Goal: Task Accomplishment & Management: Manage account settings

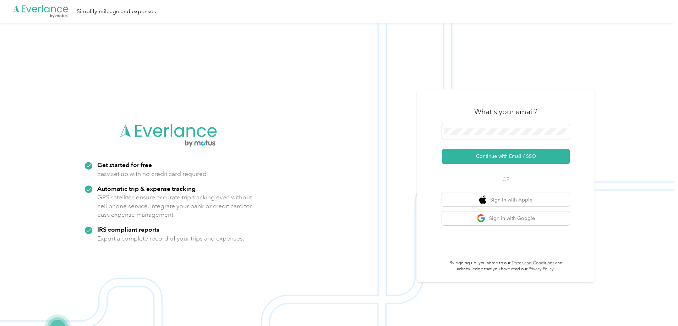
click at [469, 142] on form "Continue with Email / SSO" at bounding box center [506, 144] width 128 height 40
click at [501, 158] on button "Continue with Email / SSO" at bounding box center [506, 156] width 128 height 15
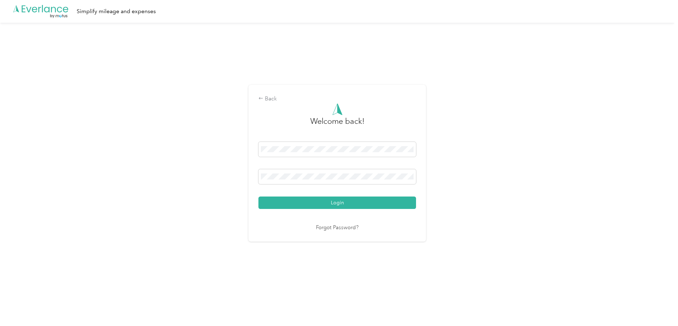
click at [314, 212] on div "Welcome back! Login Forgot Password?" at bounding box center [337, 167] width 158 height 129
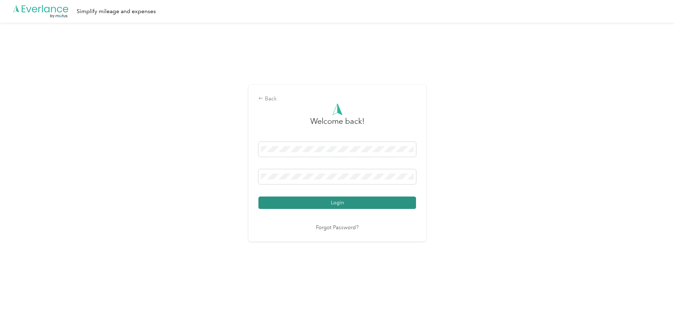
click at [317, 206] on button "Login" at bounding box center [337, 203] width 158 height 12
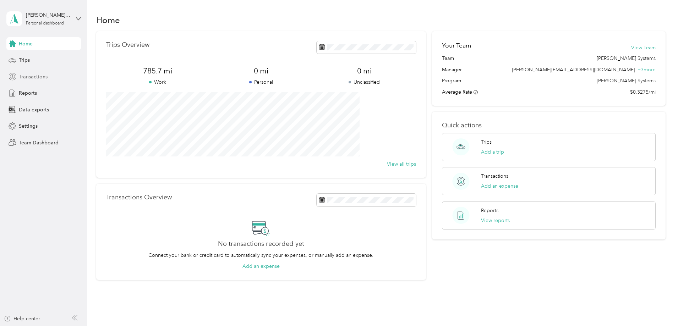
click at [49, 77] on div "Transactions" at bounding box center [43, 76] width 75 height 13
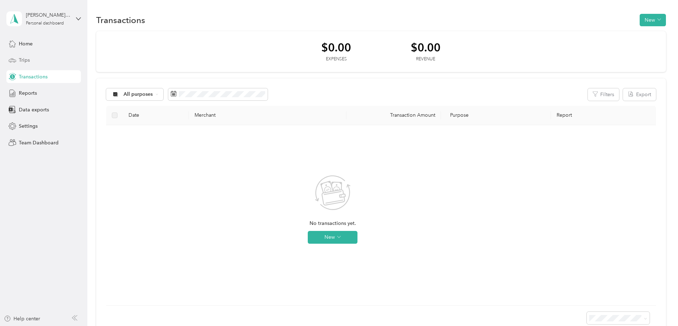
click at [31, 59] on div "Trips" at bounding box center [43, 60] width 75 height 13
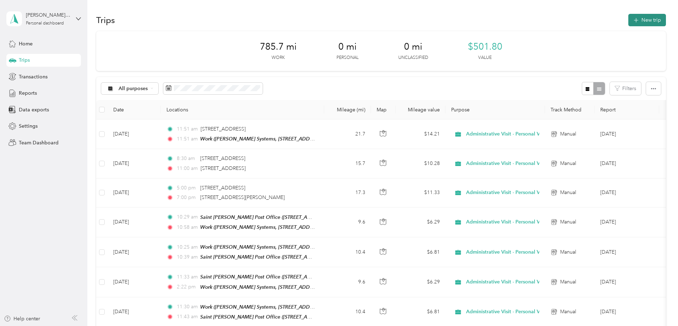
click at [628, 18] on button "New trip" at bounding box center [647, 20] width 38 height 12
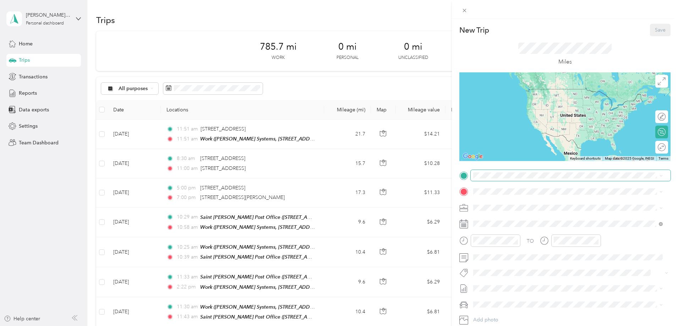
click at [509, 179] on span at bounding box center [571, 175] width 200 height 11
click at [519, 213] on span "Whiteford Systems, 99 Skipjack Rd, Ste 4, Prince Frederick, MD 20678, United St…" at bounding box center [570, 215] width 166 height 13
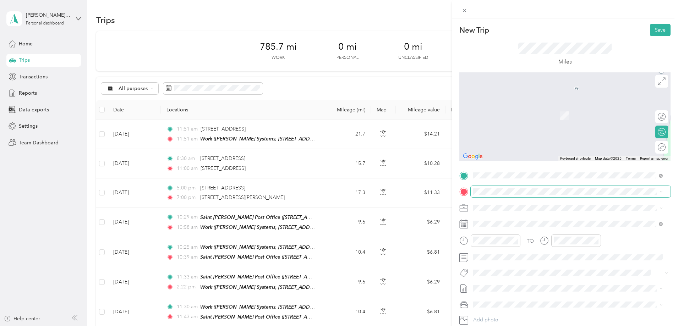
click at [511, 195] on span at bounding box center [571, 191] width 200 height 11
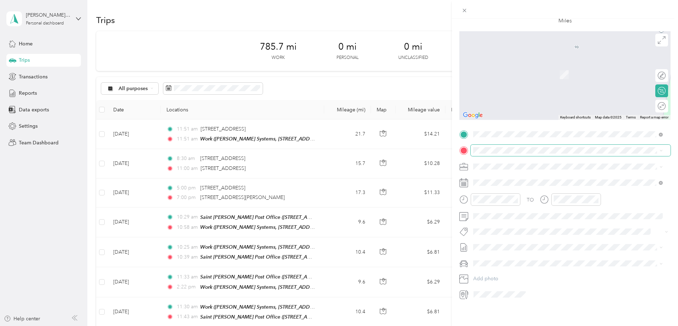
click at [505, 149] on span at bounding box center [571, 150] width 200 height 11
click at [531, 166] on div "13410 H.G. Trueman Road Solomons, Maryland 20688, United States" at bounding box center [568, 173] width 185 height 15
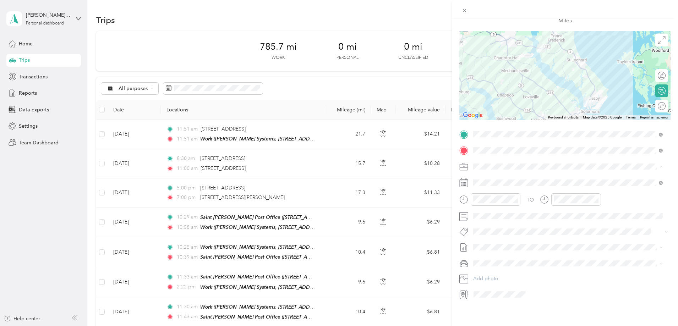
click at [559, 184] on div "Administrative Visit - Personal Vehicle" at bounding box center [568, 185] width 185 height 7
click at [483, 221] on div "01" at bounding box center [480, 220] width 17 height 10
click at [501, 211] on div "07" at bounding box center [500, 210] width 17 height 10
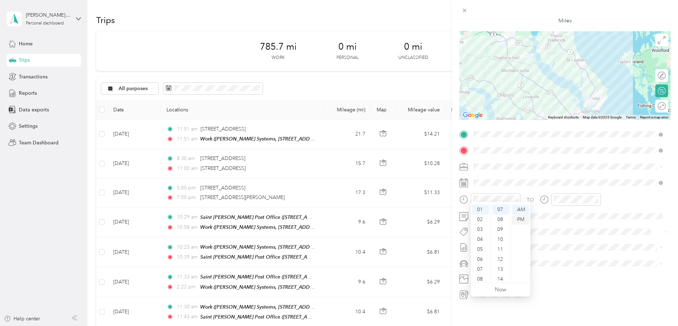
click at [516, 219] on div "PM" at bounding box center [520, 220] width 17 height 10
click at [570, 198] on div at bounding box center [576, 199] width 50 height 12
click at [601, 219] on div "PM" at bounding box center [601, 220] width 17 height 10
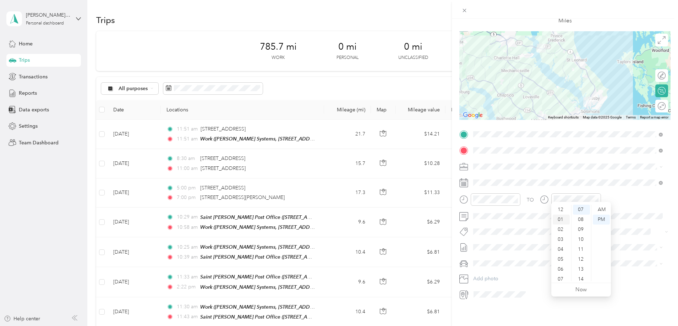
click at [563, 221] on div "01" at bounding box center [561, 220] width 17 height 10
click at [587, 281] on div "14" at bounding box center [581, 279] width 17 height 10
click at [587, 254] on div "21" at bounding box center [581, 249] width 17 height 10
click at [582, 278] on div "28" at bounding box center [581, 279] width 17 height 10
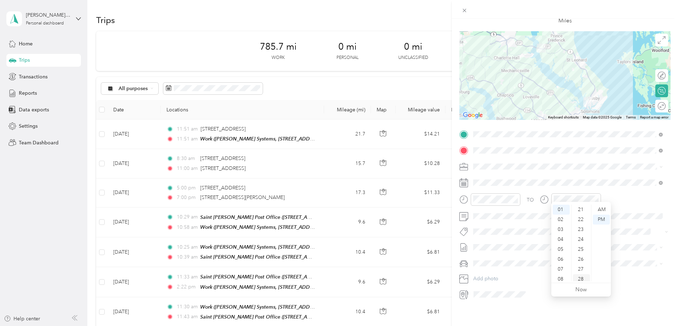
scroll to position [278, 0]
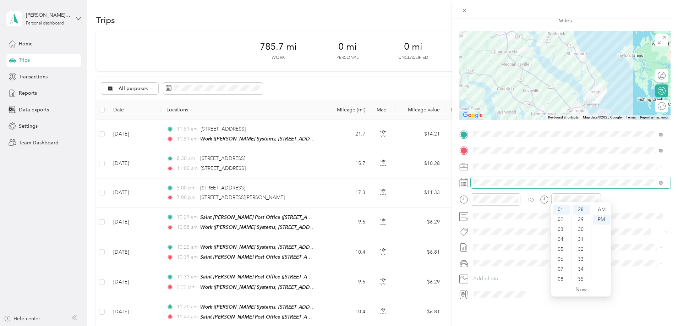
click at [482, 177] on span at bounding box center [571, 182] width 200 height 11
click at [505, 278] on div "23" at bounding box center [506, 276] width 9 height 9
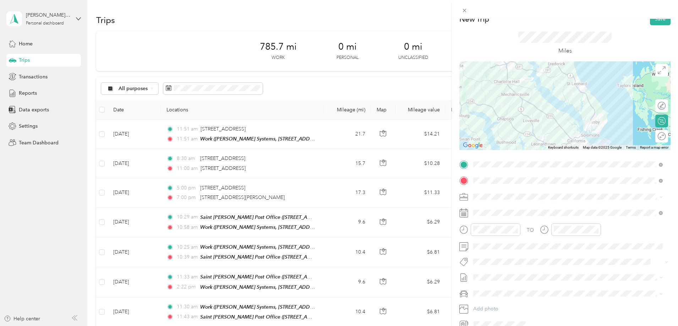
scroll to position [0, 0]
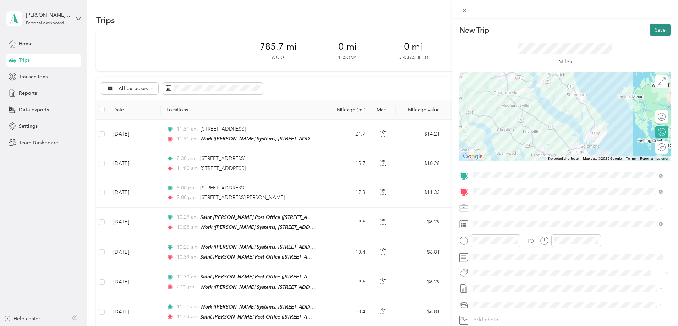
click at [656, 27] on button "Save" at bounding box center [660, 30] width 21 height 12
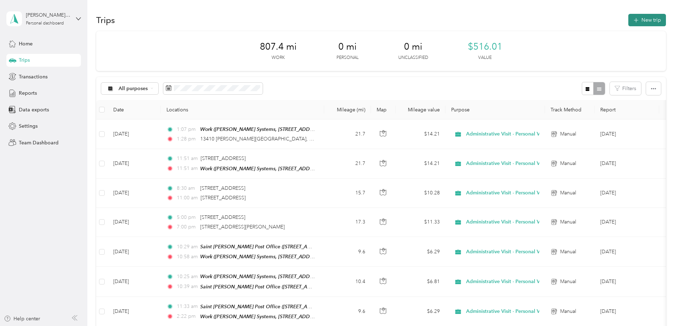
click at [628, 22] on button "New trip" at bounding box center [647, 20] width 38 height 12
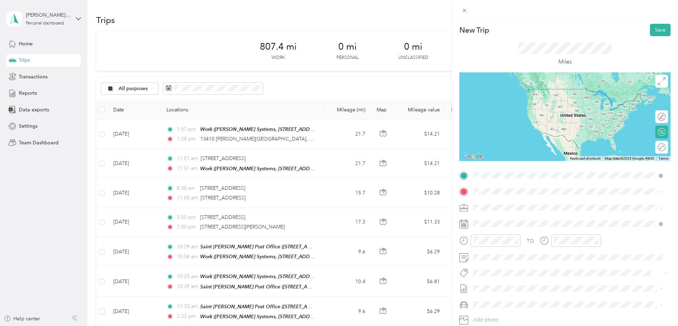
click at [521, 208] on span "13410 H.G. Trueman Road Solomons, Maryland 20688, United States" at bounding box center [574, 204] width 174 height 12
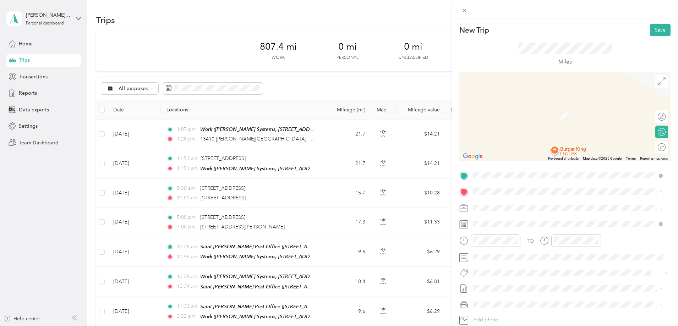
click at [548, 286] on div "TEAM Whiteford Systems Office 5265 Mackall Road, 20685, Saint Leonard, Maryland…" at bounding box center [562, 284] width 150 height 17
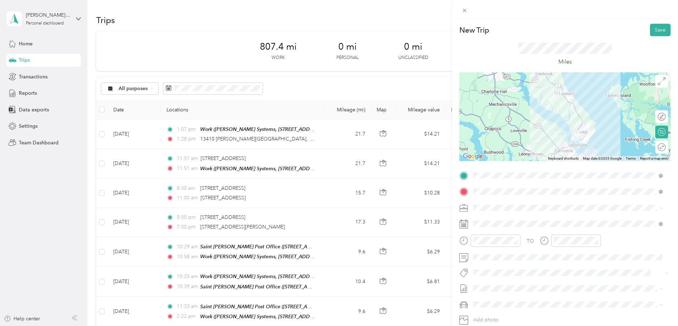
click at [547, 228] on li "Administrative Visit - Personal Vehicle" at bounding box center [568, 232] width 195 height 12
click at [480, 156] on div "01" at bounding box center [480, 156] width 17 height 10
click at [516, 156] on div "PM" at bounding box center [520, 156] width 17 height 10
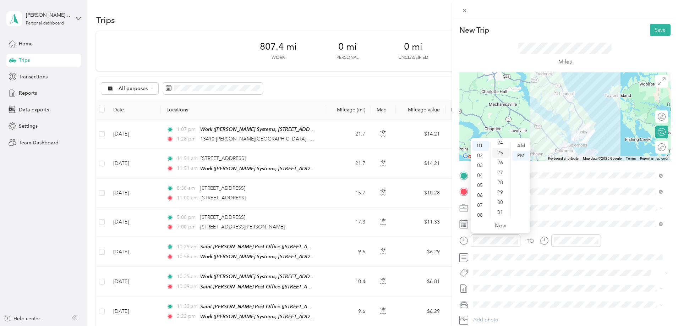
click at [500, 148] on div "25" at bounding box center [500, 153] width 17 height 10
click at [551, 238] on div at bounding box center [576, 241] width 50 height 12
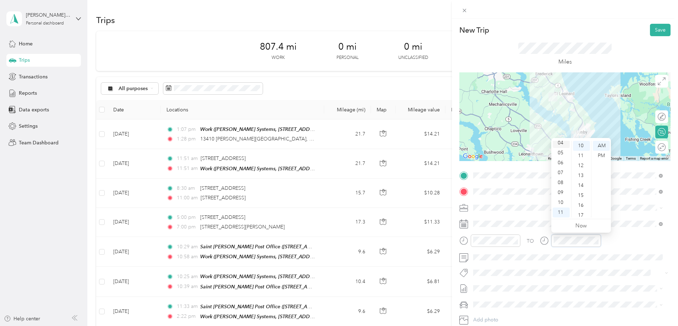
scroll to position [0, 0]
click at [561, 157] on div "01" at bounding box center [561, 156] width 17 height 10
click at [596, 157] on div "PM" at bounding box center [601, 156] width 17 height 10
click at [584, 210] on div "56" at bounding box center [581, 213] width 17 height 10
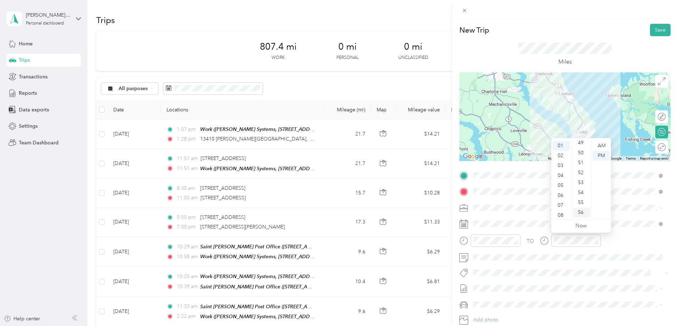
scroll to position [520, 0]
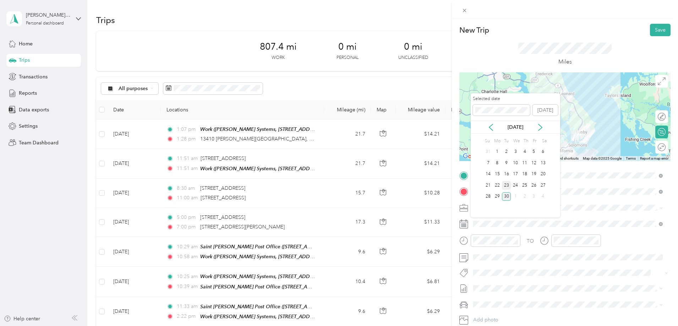
click at [508, 182] on div "23" at bounding box center [506, 185] width 9 height 9
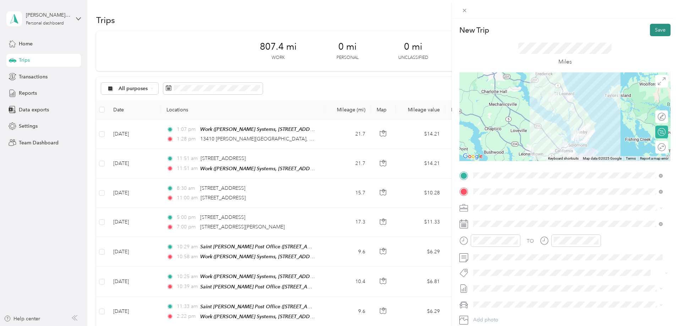
click at [655, 30] on button "Save" at bounding box center [660, 30] width 21 height 12
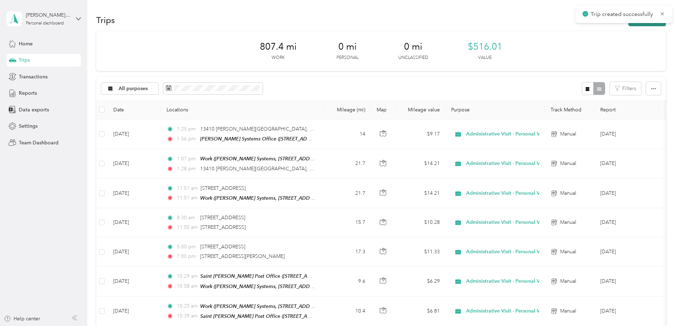
click at [628, 25] on button "New trip" at bounding box center [647, 20] width 38 height 12
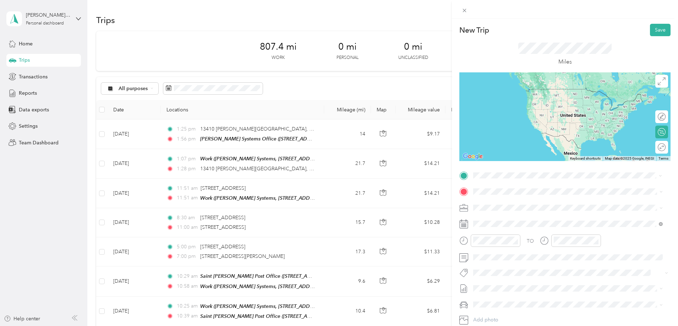
click at [549, 214] on span "4244 Saint Leonard Road, 20685, Saint Leonard, Maryland, United States" at bounding box center [562, 214] width 150 height 6
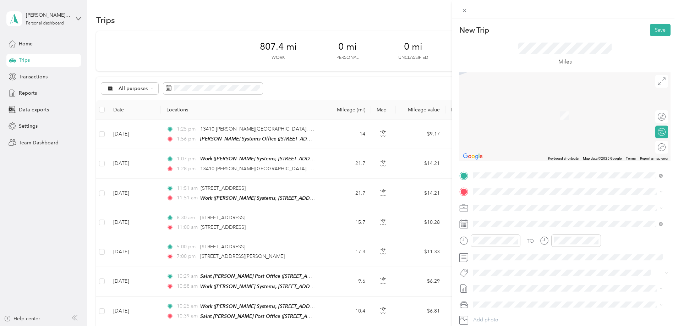
click at [548, 230] on div "Work Whiteford Systems, 99 Skipjack Rd, Ste 4, Prince Frederick, MD 20678, Unit…" at bounding box center [574, 226] width 174 height 22
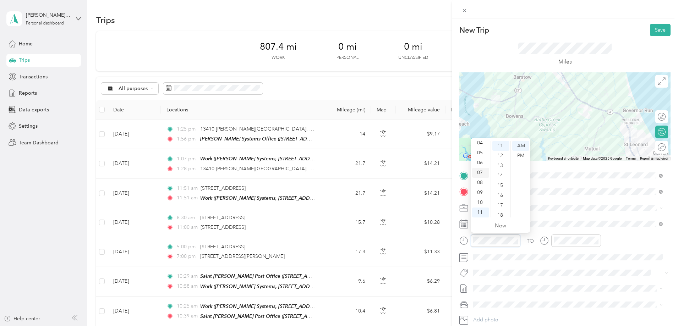
scroll to position [0, 0]
click at [480, 162] on div "02" at bounding box center [480, 166] width 17 height 10
click at [519, 152] on div "PM" at bounding box center [520, 156] width 17 height 10
click at [503, 156] on div "12" at bounding box center [500, 156] width 17 height 10
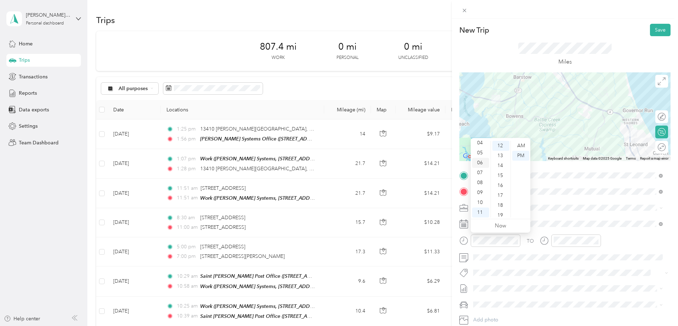
scroll to position [0, 0]
click at [481, 163] on div "02" at bounding box center [480, 166] width 17 height 10
click at [501, 145] on div "00" at bounding box center [500, 146] width 17 height 10
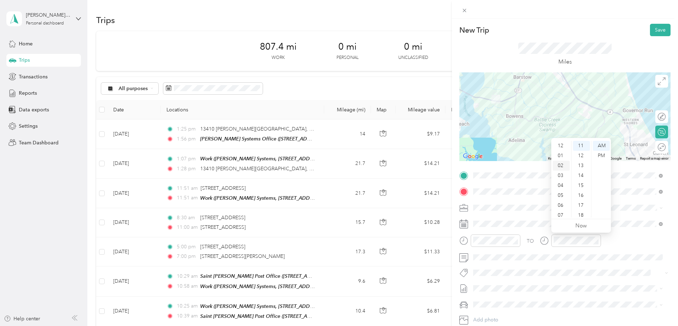
click at [560, 167] on div "02" at bounding box center [561, 166] width 17 height 10
click at [600, 155] on div "PM" at bounding box center [601, 156] width 17 height 10
click at [580, 214] on div "07" at bounding box center [581, 215] width 17 height 10
click at [507, 204] on span at bounding box center [571, 207] width 200 height 11
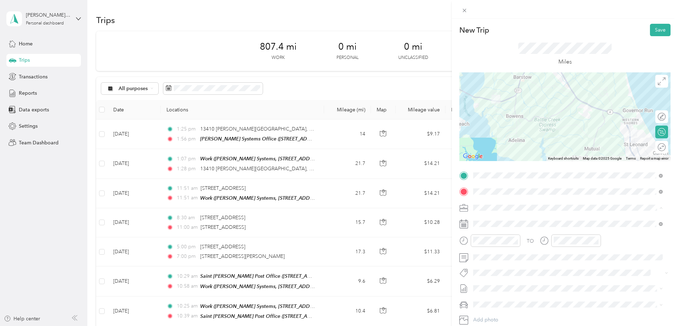
click at [542, 232] on span "Administrative Visit - Personal Vehicle" at bounding box center [517, 233] width 82 height 6
click at [658, 27] on button "Save" at bounding box center [660, 30] width 21 height 12
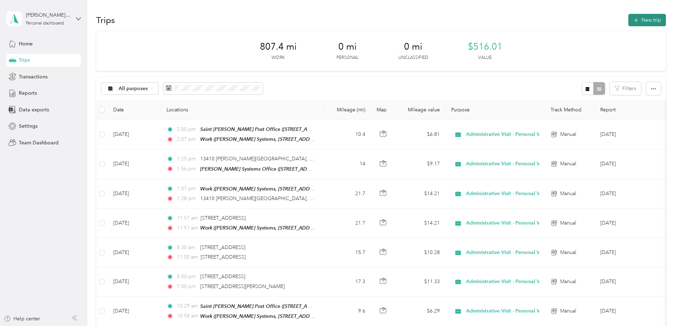
click at [632, 23] on icon "button" at bounding box center [636, 20] width 8 height 8
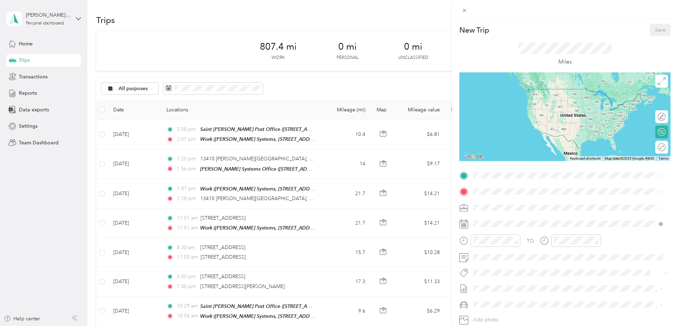
click at [519, 212] on span "Whiteford Systems, 99 Skipjack Rd, Ste 4, Prince Frederick, MD 20678, United St…" at bounding box center [570, 215] width 166 height 13
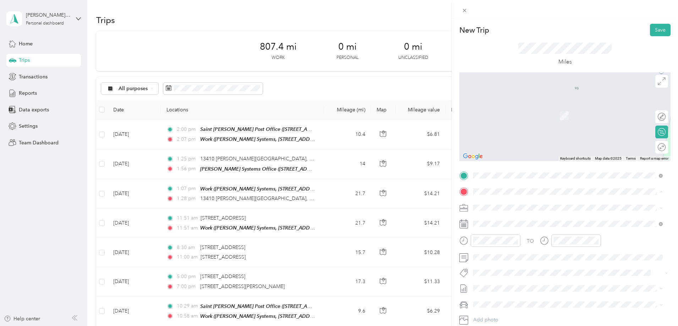
click at [541, 286] on div "TEAM Whiteford Systems Office 5265 Mackall Road, 20685, Saint Leonard, Maryland…" at bounding box center [562, 284] width 150 height 17
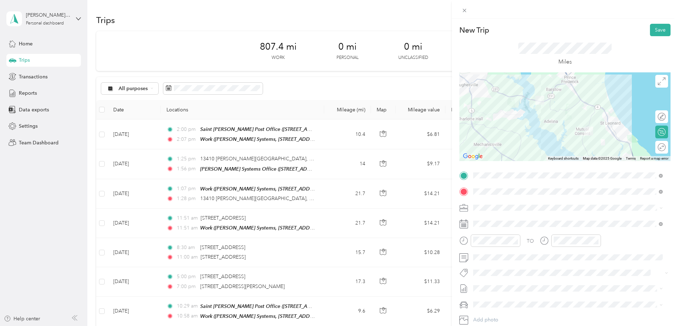
click at [541, 231] on span "Administrative Visit - Personal Vehicle" at bounding box center [517, 231] width 82 height 6
click at [523, 154] on div "PM" at bounding box center [520, 156] width 17 height 10
click at [478, 155] on div "01" at bounding box center [480, 156] width 17 height 10
click at [560, 154] on div "01" at bounding box center [561, 156] width 17 height 10
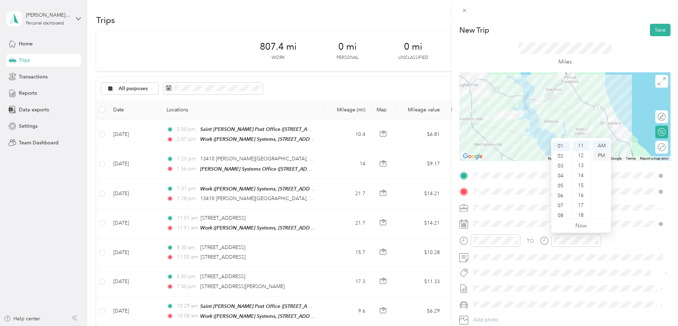
scroll to position [10, 0]
click at [600, 154] on div "PM" at bounding box center [601, 156] width 17 height 10
click at [603, 156] on div "PM" at bounding box center [601, 156] width 17 height 10
click at [653, 34] on button "Save" at bounding box center [660, 30] width 21 height 12
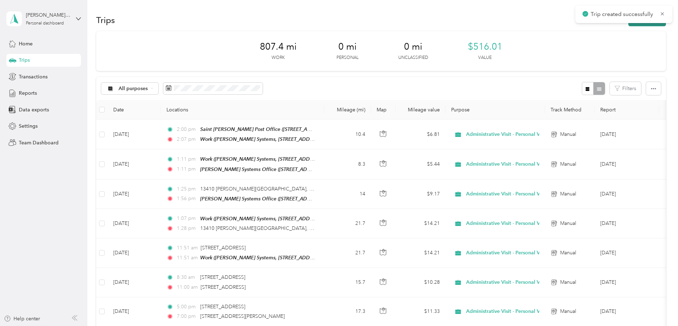
click at [628, 24] on button "New trip" at bounding box center [647, 20] width 38 height 12
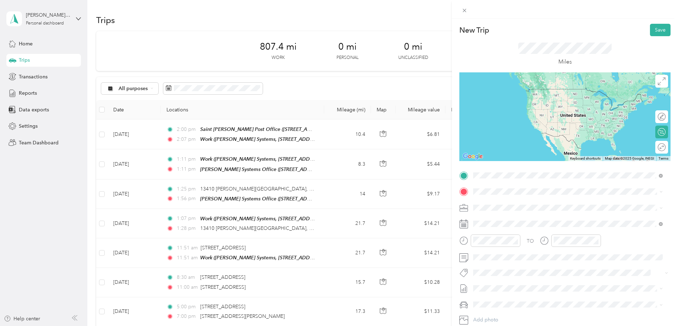
click at [523, 209] on div "TEAM Saint Leonard Post Office 4244 Saint Leonard Road, 20685, Saint Leonard, M…" at bounding box center [562, 209] width 150 height 17
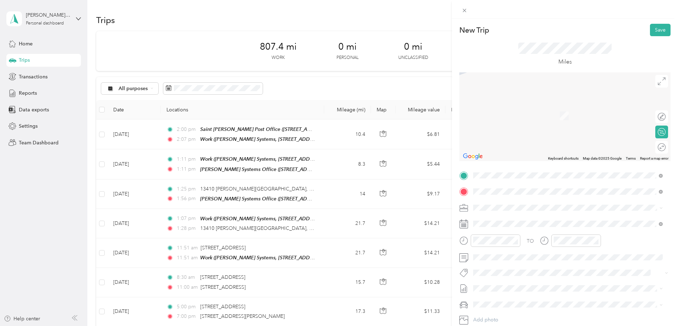
click at [511, 225] on span "Walmart, 150 Solomons Island Rd N, Prince Frederick, MD 20678, United States , …" at bounding box center [557, 231] width 140 height 13
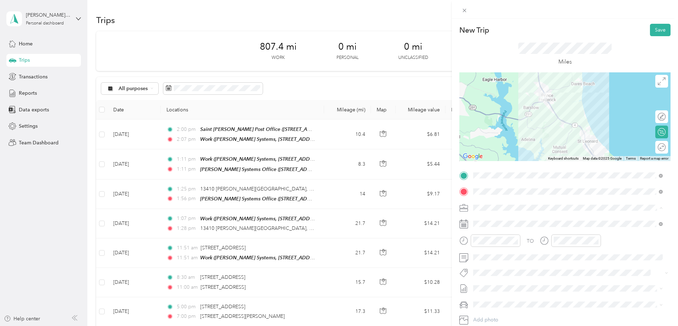
click at [556, 234] on span "Administrative Visit - Personal Vehicle" at bounding box center [517, 233] width 82 height 6
click at [517, 155] on div "PM" at bounding box center [520, 156] width 17 height 10
click at [481, 165] on div "02" at bounding box center [480, 166] width 17 height 10
click at [481, 154] on div "01" at bounding box center [480, 156] width 17 height 10
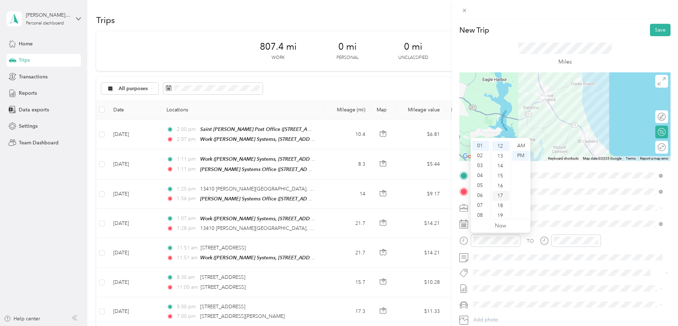
scroll to position [119, 0]
click at [500, 165] on div "14" at bounding box center [500, 166] width 17 height 10
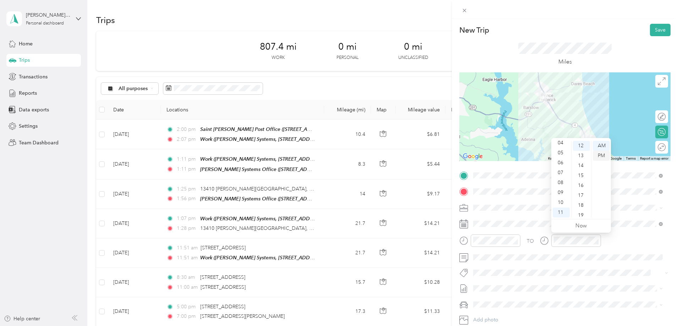
click at [603, 159] on div "PM" at bounding box center [601, 156] width 17 height 10
click at [562, 157] on div "01" at bounding box center [561, 156] width 17 height 10
click at [581, 206] on div "36" at bounding box center [581, 207] width 17 height 10
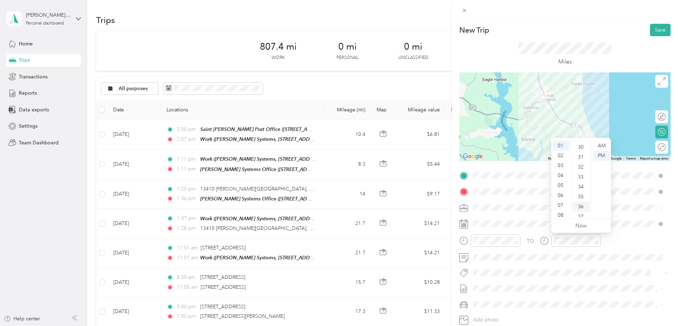
scroll to position [358, 0]
click at [650, 31] on button "Save" at bounding box center [660, 30] width 21 height 12
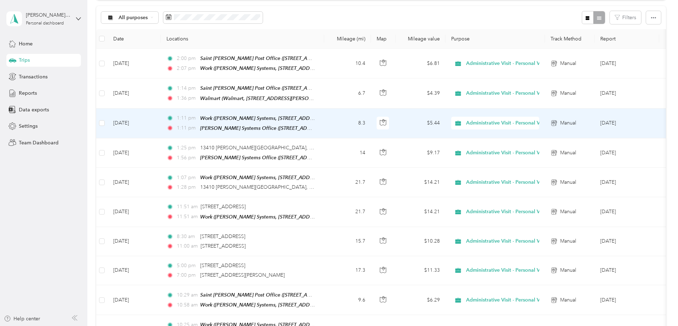
scroll to position [0, 0]
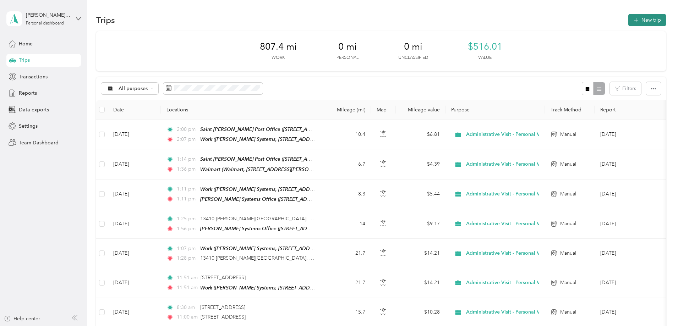
click at [632, 21] on icon "button" at bounding box center [636, 20] width 8 height 8
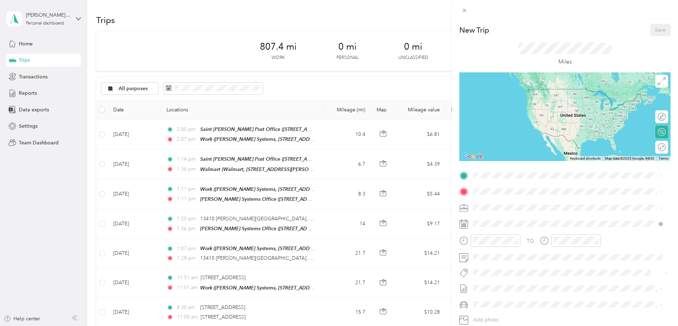
click at [507, 210] on span "Whiteford Systems, 99 Skipjack Rd, Ste 4, Prince Frederick, MD 20678, United St…" at bounding box center [570, 215] width 166 height 13
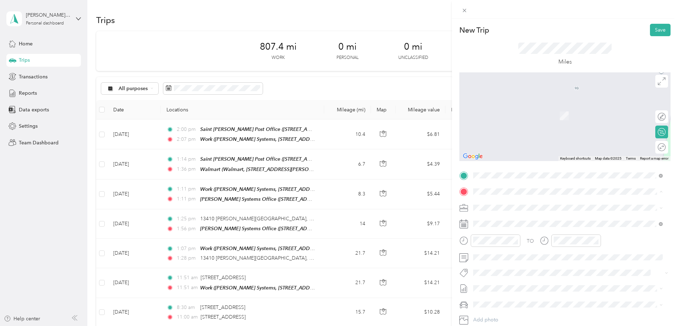
click at [551, 280] on strong "Whiteford Systems Office" at bounding box center [550, 281] width 78 height 6
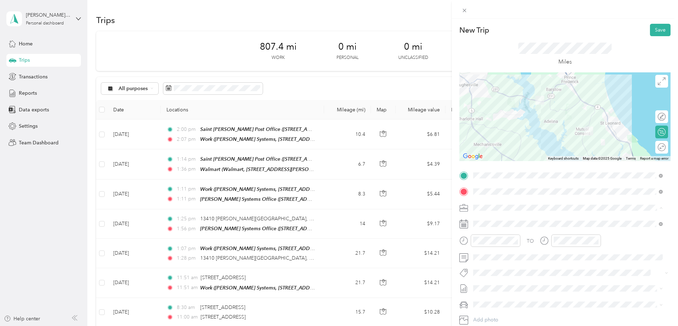
click at [534, 231] on span "Administrative Visit - Personal Vehicle" at bounding box center [517, 233] width 82 height 6
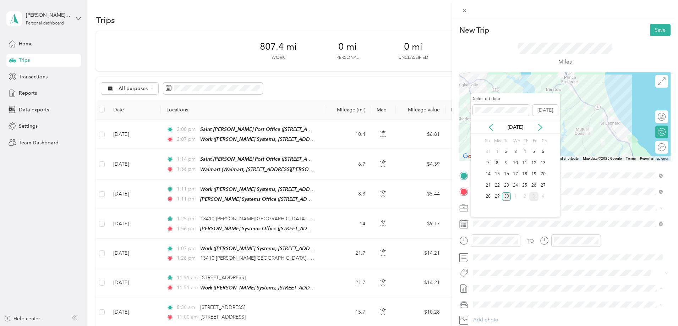
click at [532, 196] on div "3" at bounding box center [533, 196] width 9 height 9
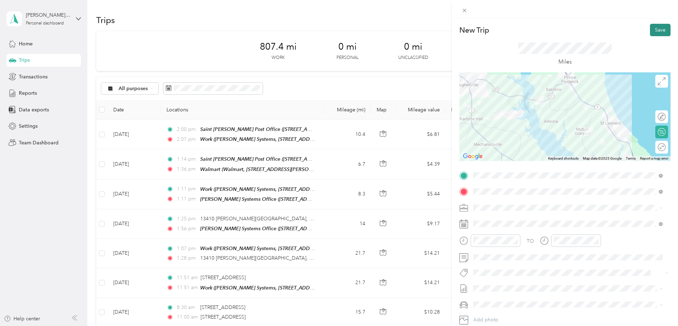
click at [650, 30] on button "Save" at bounding box center [660, 30] width 21 height 12
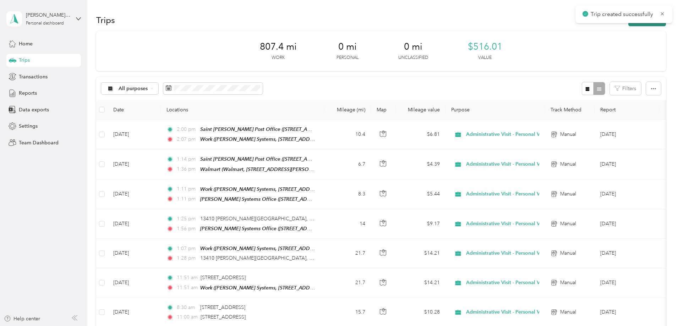
click at [628, 24] on button "New trip" at bounding box center [647, 20] width 38 height 12
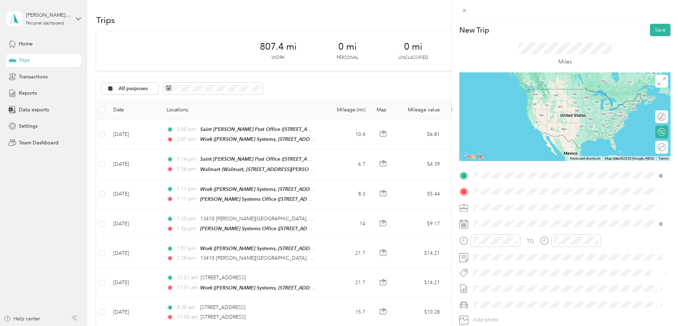
click at [526, 211] on span "4244 Saint Leonard Road, 20685, Saint Leonard, Maryland, United States" at bounding box center [562, 214] width 150 height 6
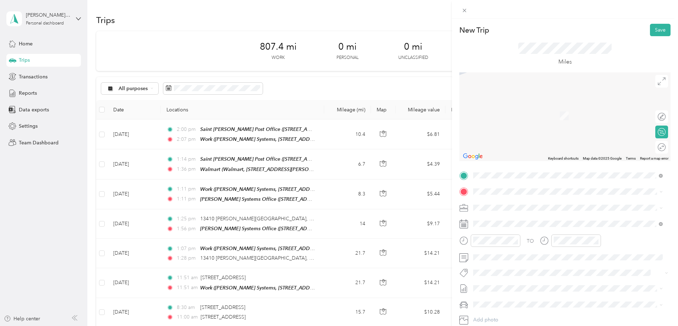
click at [544, 224] on li "Administrative Visit - Company Vehicle" at bounding box center [568, 220] width 195 height 12
drag, startPoint x: 547, startPoint y: 235, endPoint x: 531, endPoint y: 219, distance: 22.8
click at [547, 235] on div "Administrative Visit - Personal Vehicle" at bounding box center [568, 232] width 185 height 7
click at [516, 188] on span at bounding box center [571, 191] width 200 height 11
click at [533, 225] on span "Whiteford Systems, 99 Skipjack Rd, Ste 4, Prince Frederick, MD 20678, United St…" at bounding box center [570, 231] width 166 height 13
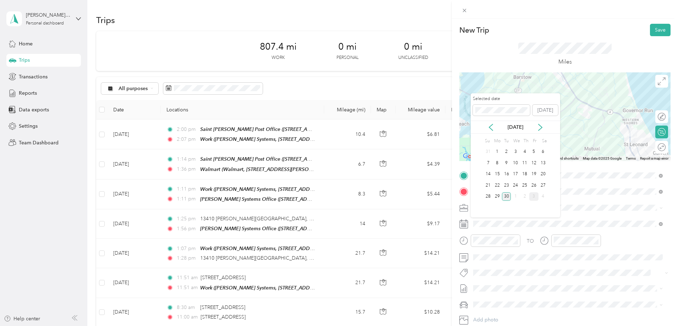
click at [531, 199] on div "3" at bounding box center [533, 196] width 9 height 9
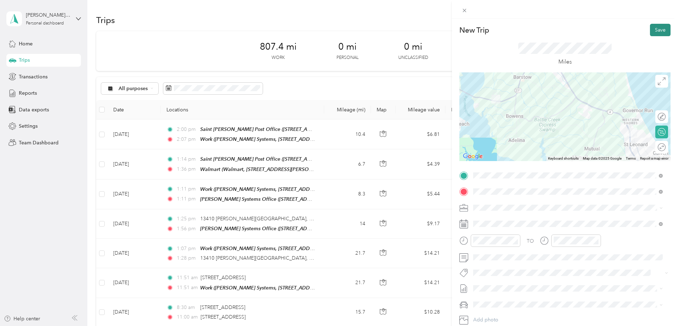
click at [653, 32] on button "Save" at bounding box center [660, 30] width 21 height 12
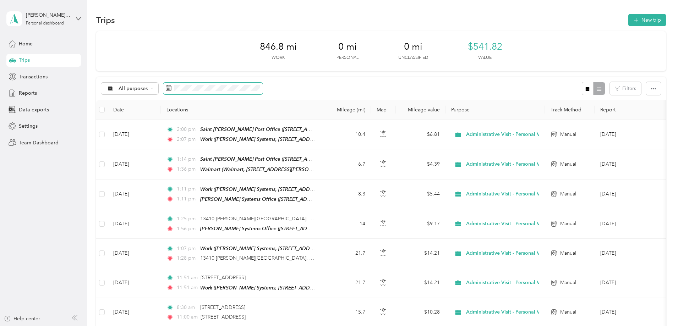
click at [263, 92] on span at bounding box center [212, 89] width 99 height 12
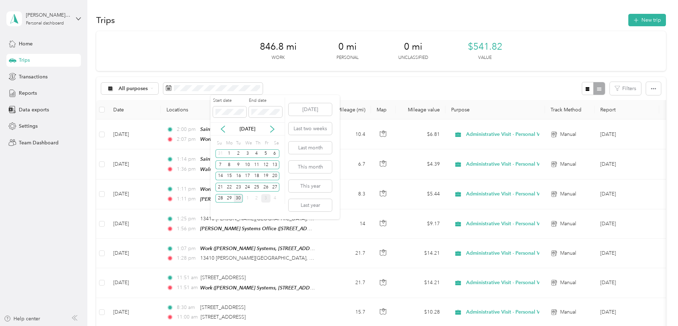
click at [264, 198] on div "3" at bounding box center [265, 198] width 9 height 9
click at [264, 153] on div "3" at bounding box center [265, 153] width 9 height 9
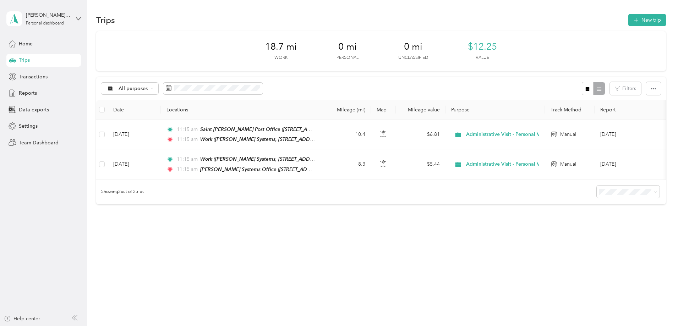
click at [253, 82] on div "All purposes Filters" at bounding box center [381, 88] width 570 height 23
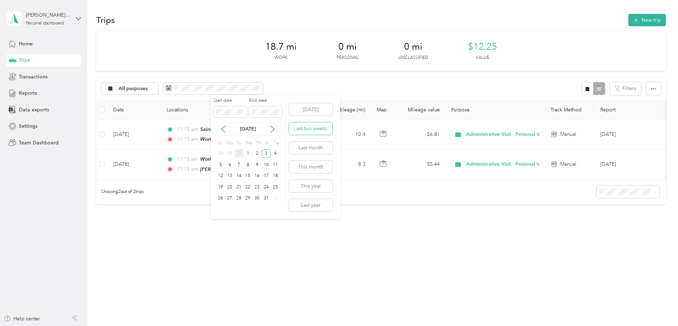
click at [321, 133] on button "Last two weeks" at bounding box center [310, 128] width 43 height 12
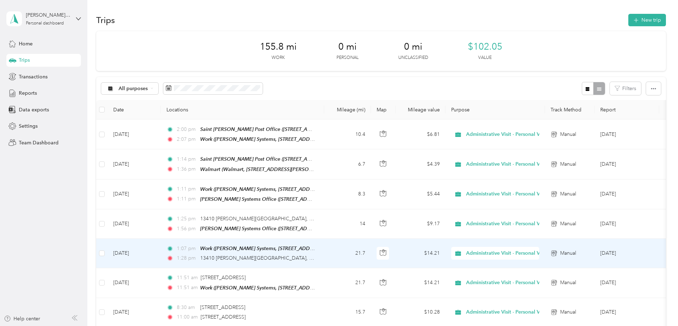
scroll to position [213, 0]
